Goal: Task Accomplishment & Management: Manage account settings

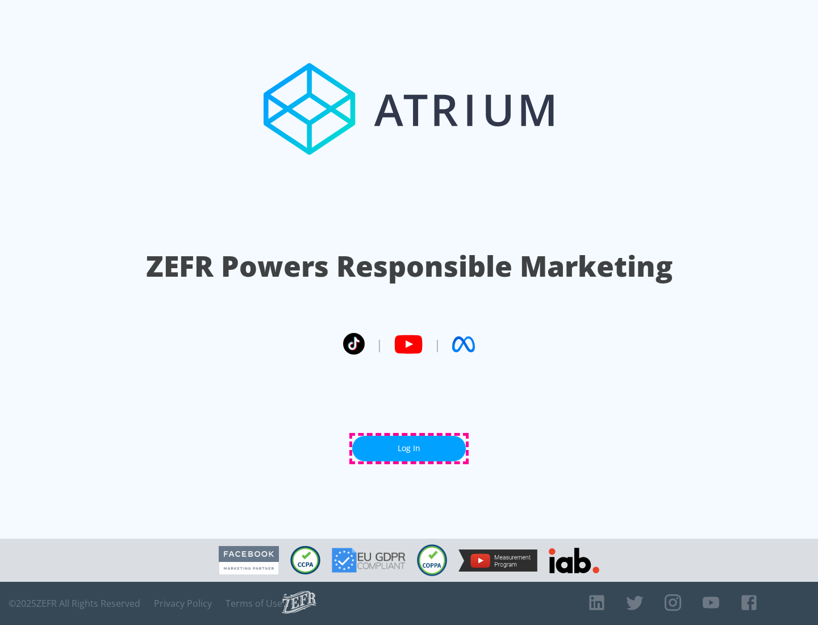
click at [409, 448] on link "Log In" at bounding box center [409, 449] width 114 height 26
